Goal: Information Seeking & Learning: Learn about a topic

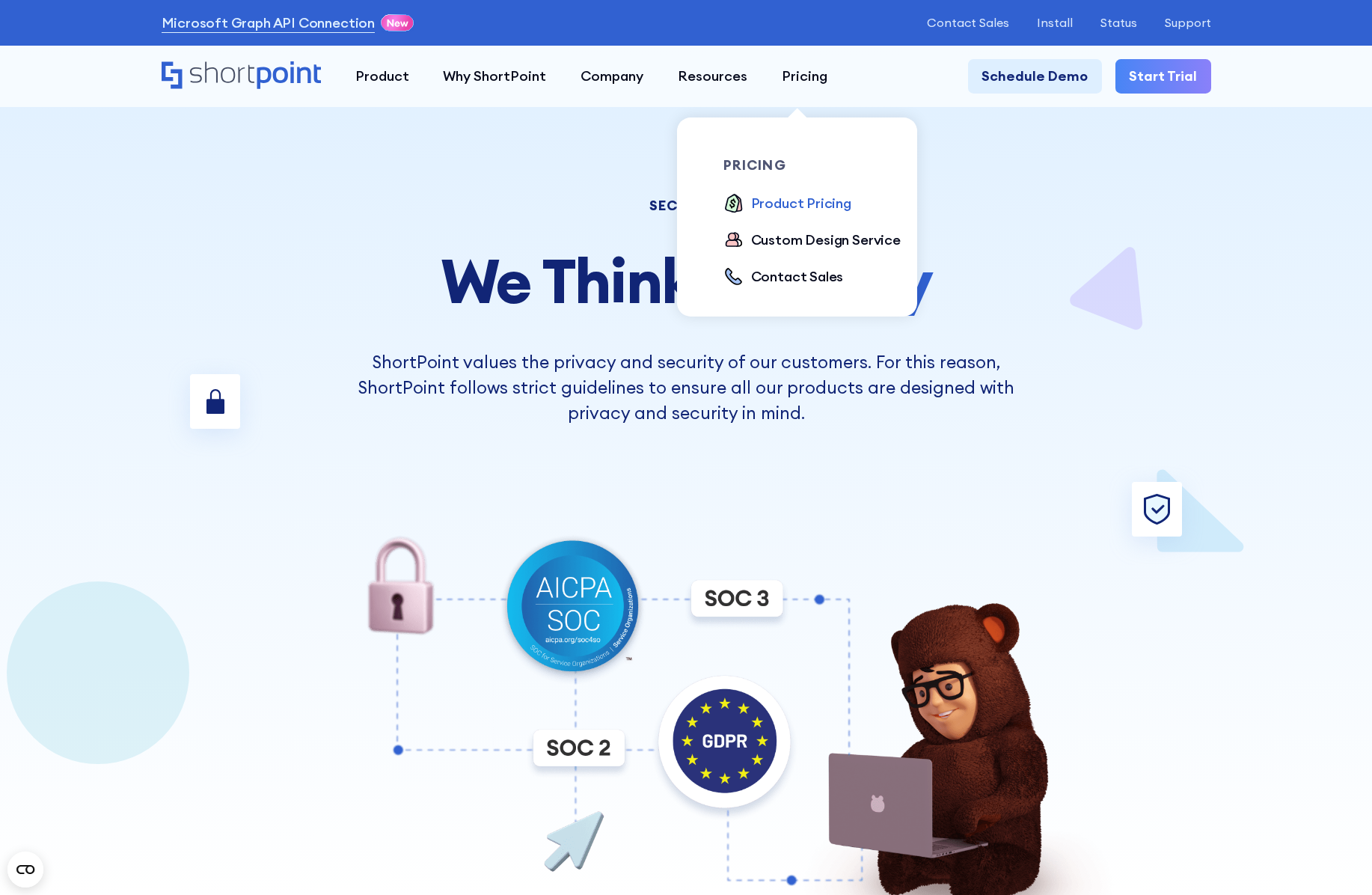
click at [794, 207] on div "Product Pricing" at bounding box center [800, 203] width 100 height 21
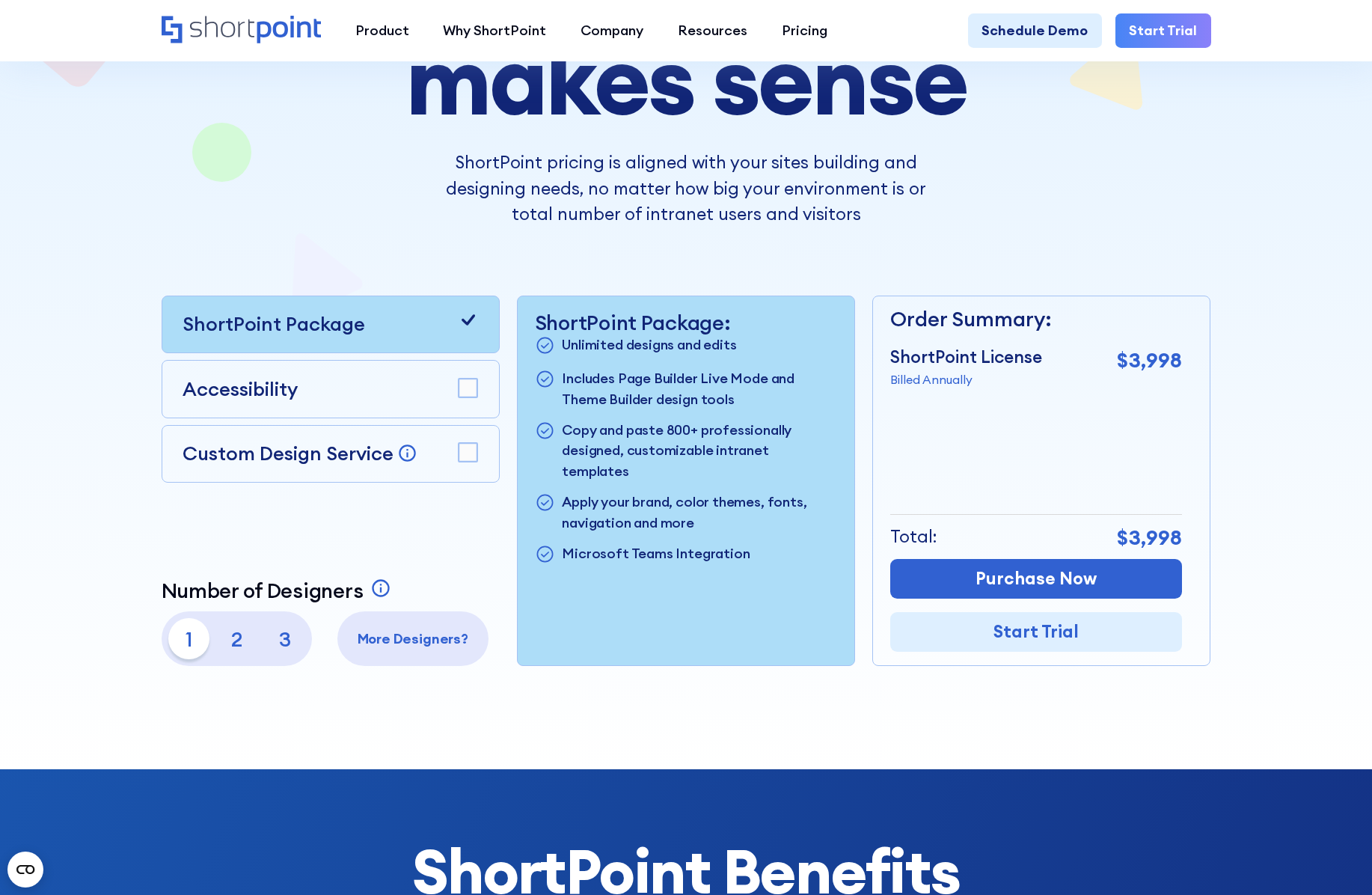
scroll to position [255, 0]
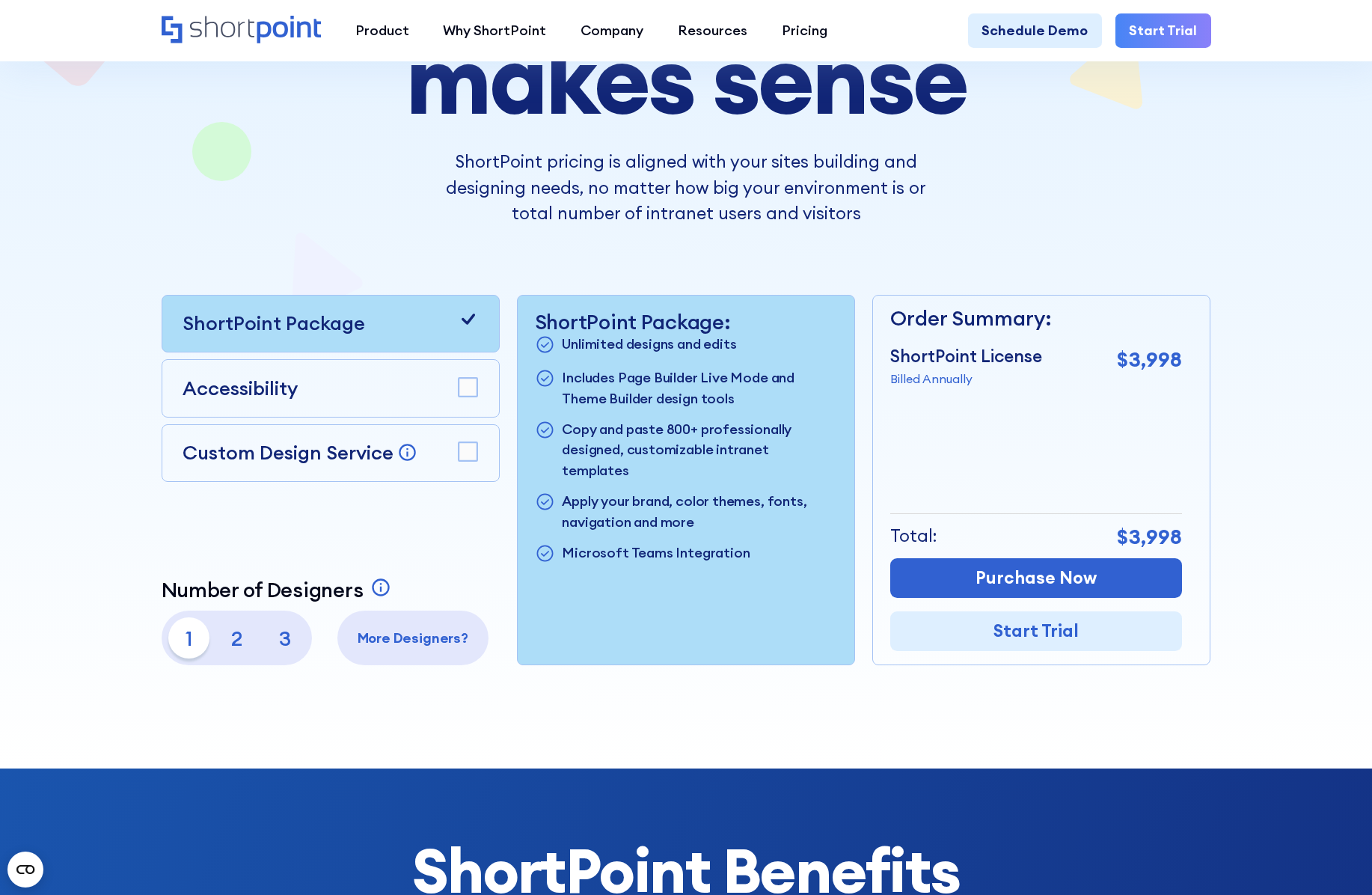
click at [236, 641] on p "2" at bounding box center [237, 638] width 41 height 41
click at [288, 643] on p "3" at bounding box center [284, 638] width 41 height 41
click at [183, 635] on p "1" at bounding box center [189, 638] width 41 height 41
click at [229, 638] on p "2" at bounding box center [237, 638] width 41 height 41
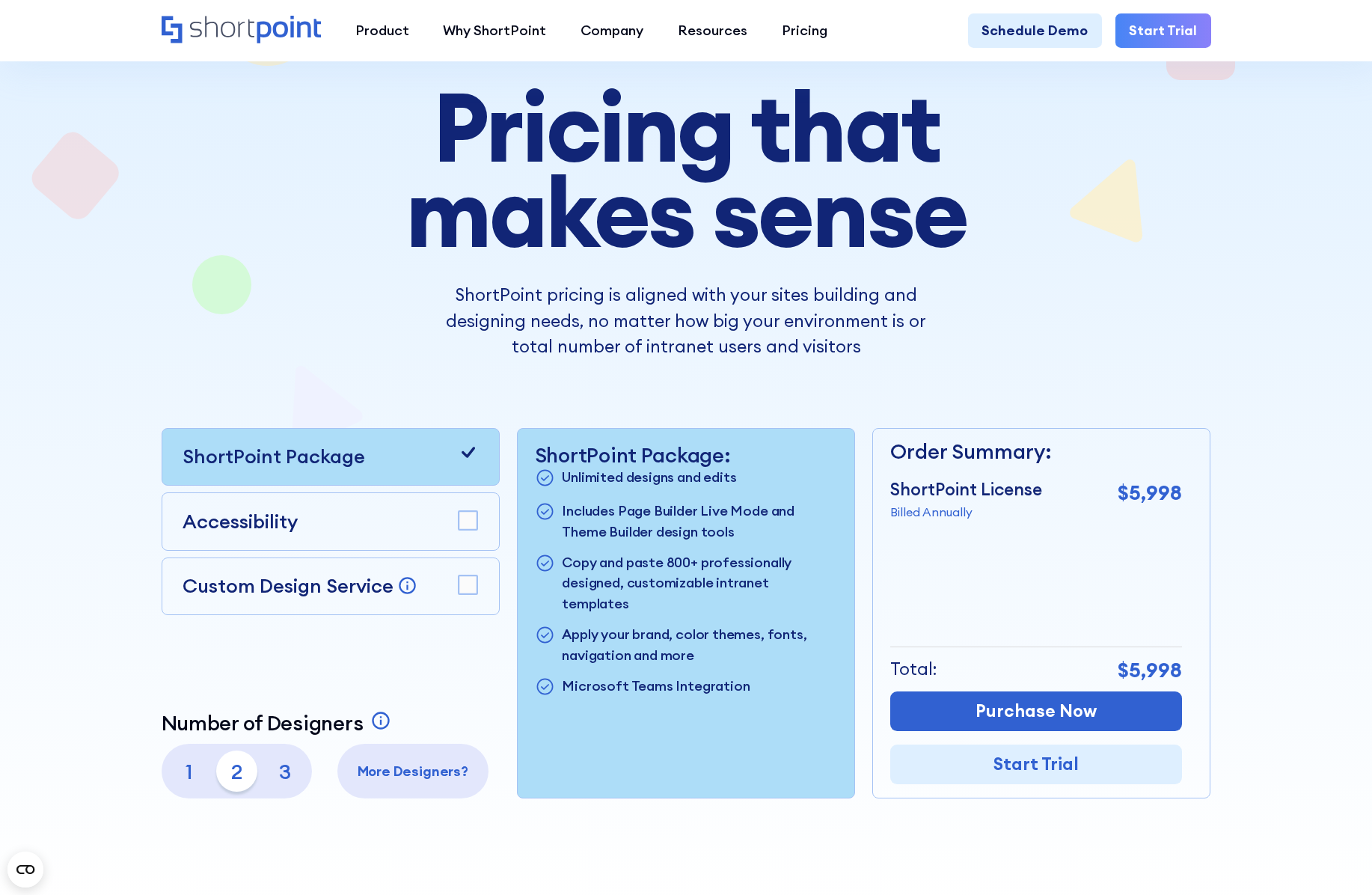
scroll to position [125, 0]
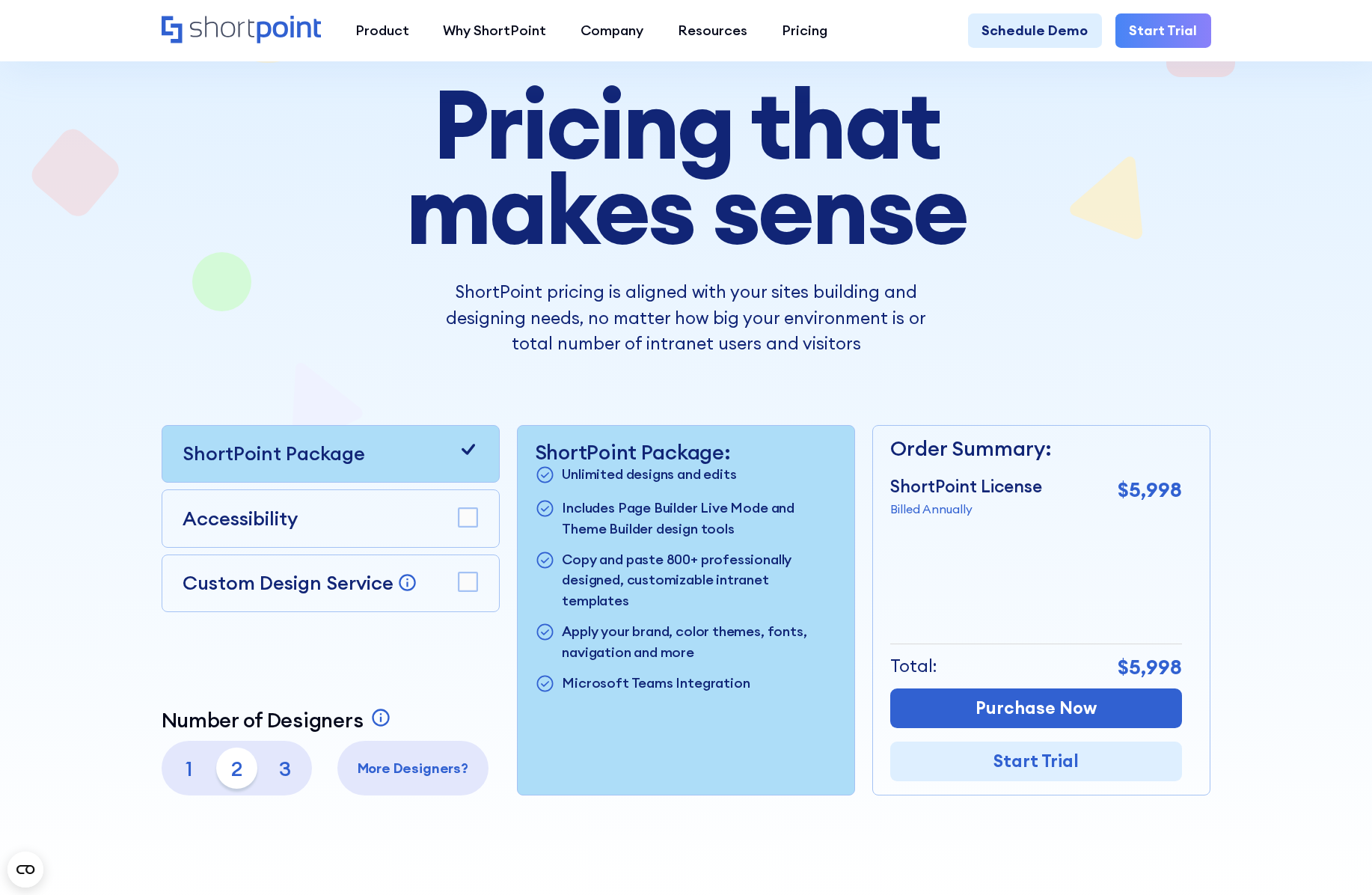
click at [283, 773] on p "3" at bounding box center [284, 768] width 41 height 41
click at [240, 777] on p "2" at bounding box center [237, 768] width 41 height 41
click at [186, 773] on p "1" at bounding box center [189, 768] width 41 height 41
click at [235, 772] on p "2" at bounding box center [237, 768] width 41 height 41
click at [283, 771] on p "3" at bounding box center [284, 768] width 41 height 41
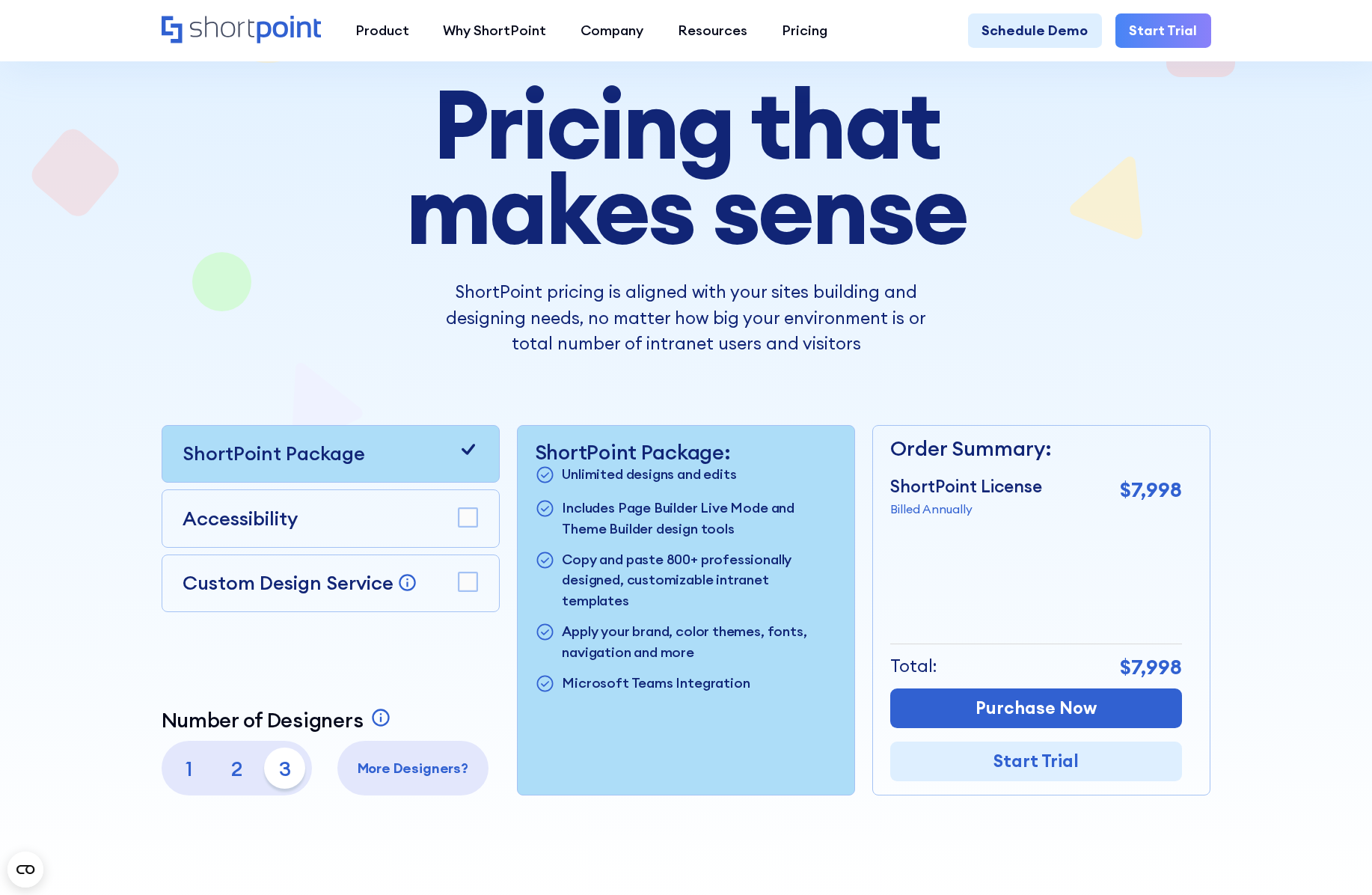
click at [239, 773] on p "2" at bounding box center [237, 768] width 41 height 41
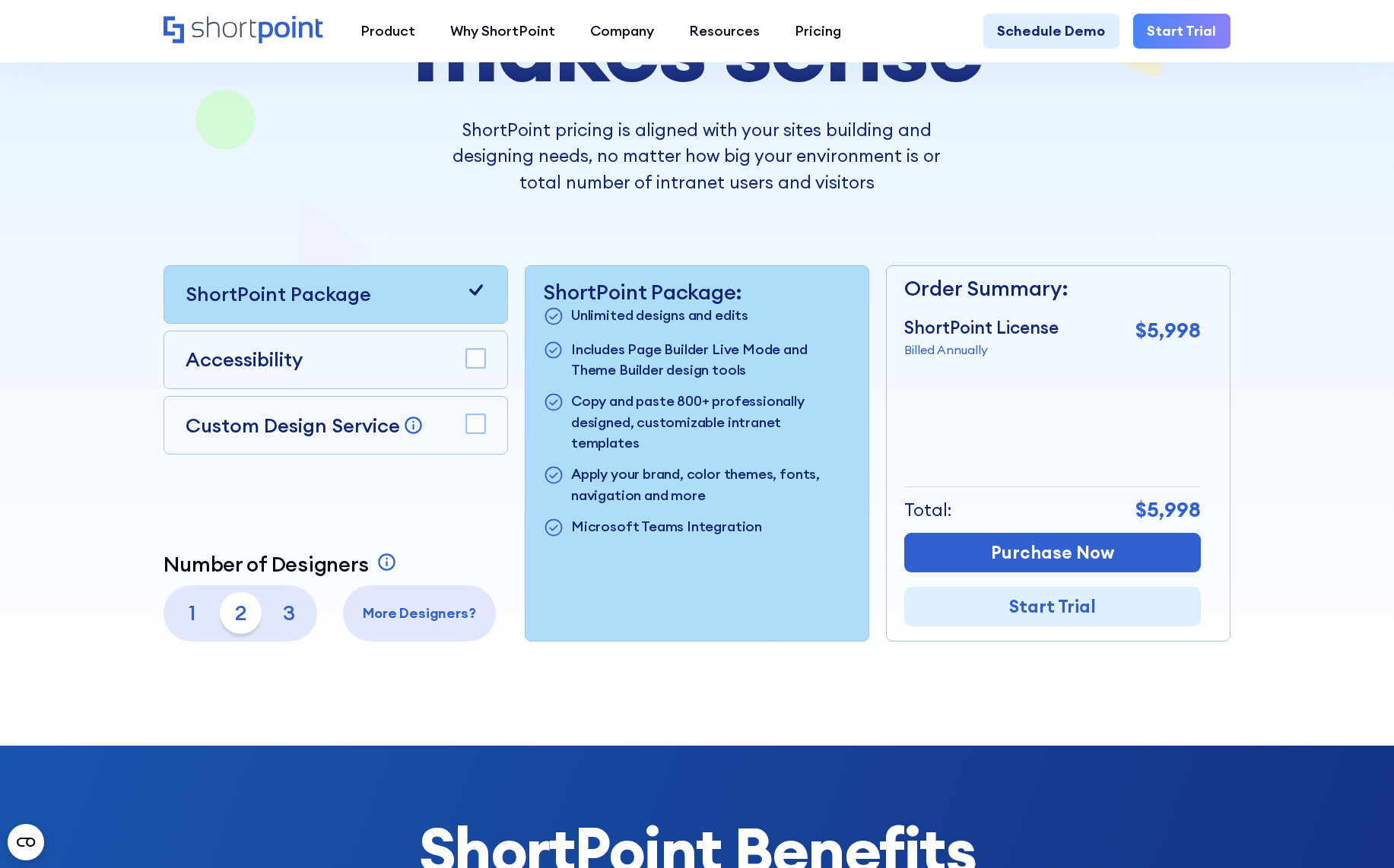
scroll to position [282, 0]
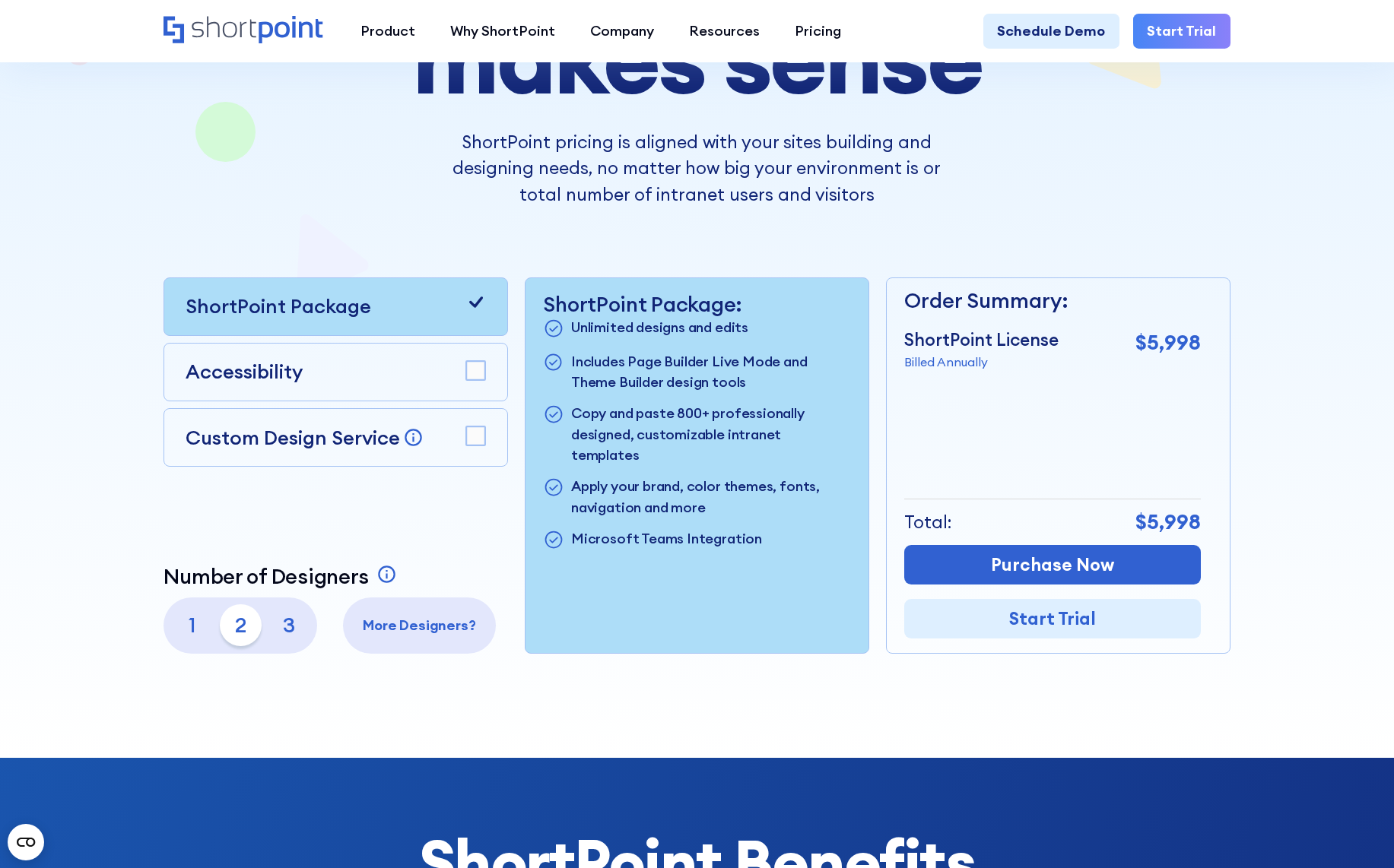
click at [290, 625] on p "3" at bounding box center [289, 625] width 42 height 42
